Goal: Task Accomplishment & Management: Manage account settings

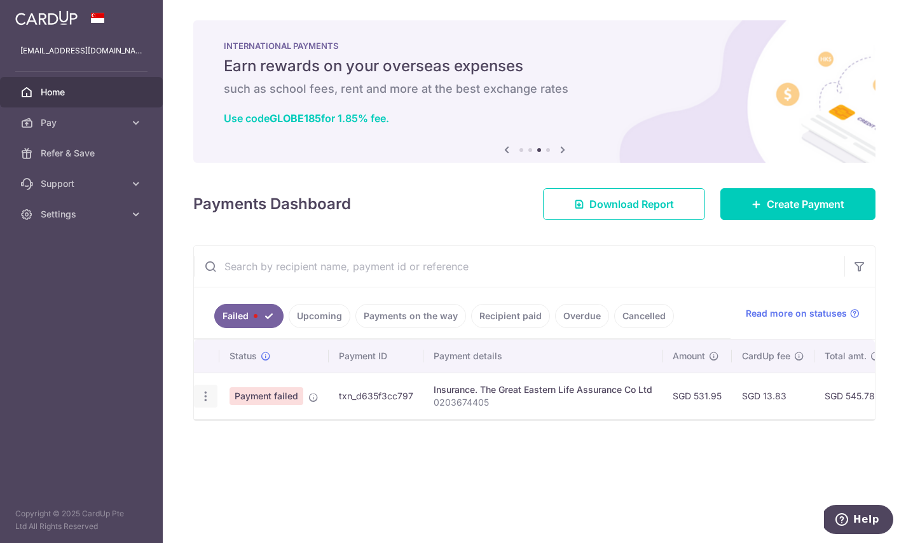
click at [207, 396] on icon "button" at bounding box center [205, 396] width 13 height 13
click at [251, 426] on span "Update payment" at bounding box center [273, 431] width 87 height 15
radio input "true"
type input "531.95"
type input "0203674405"
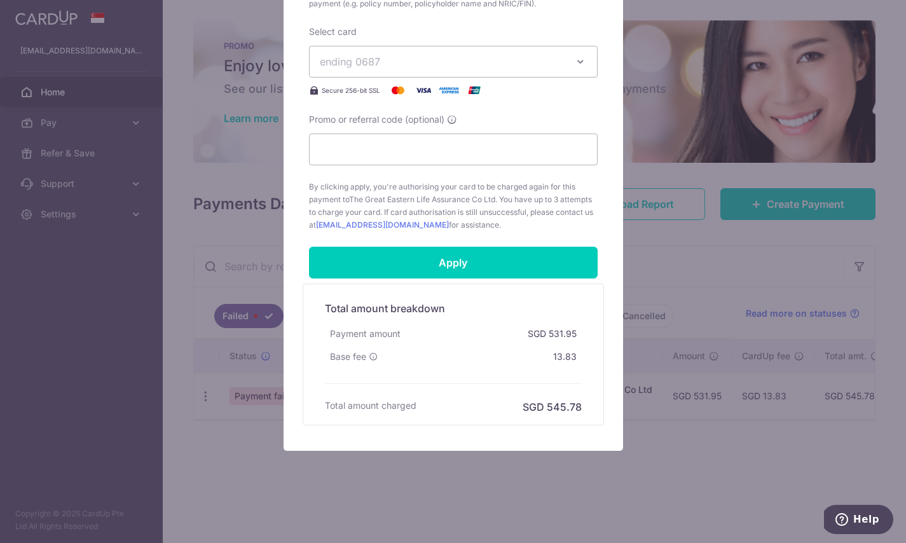
scroll to position [487, 0]
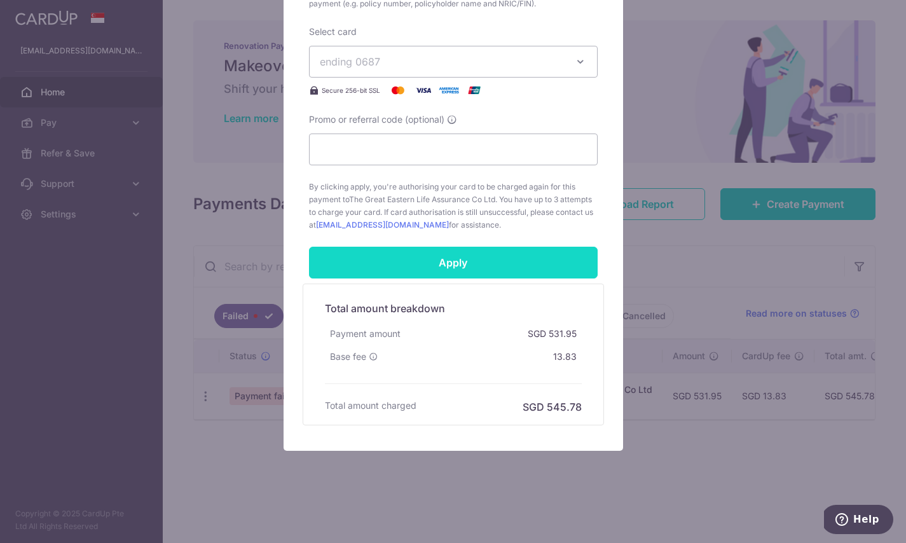
click at [448, 265] on input "Apply" at bounding box center [453, 263] width 289 height 32
